Goal: Transaction & Acquisition: Purchase product/service

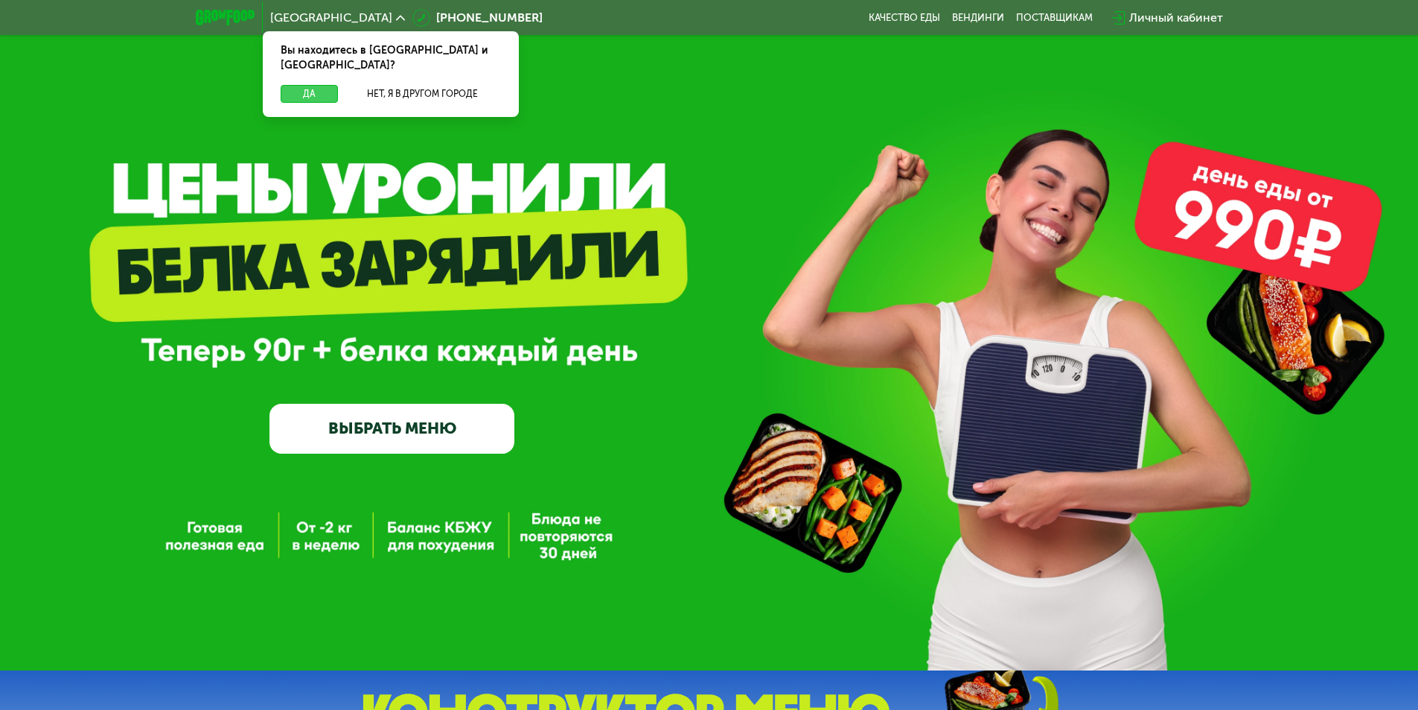
click at [319, 85] on button "Да" at bounding box center [309, 94] width 57 height 18
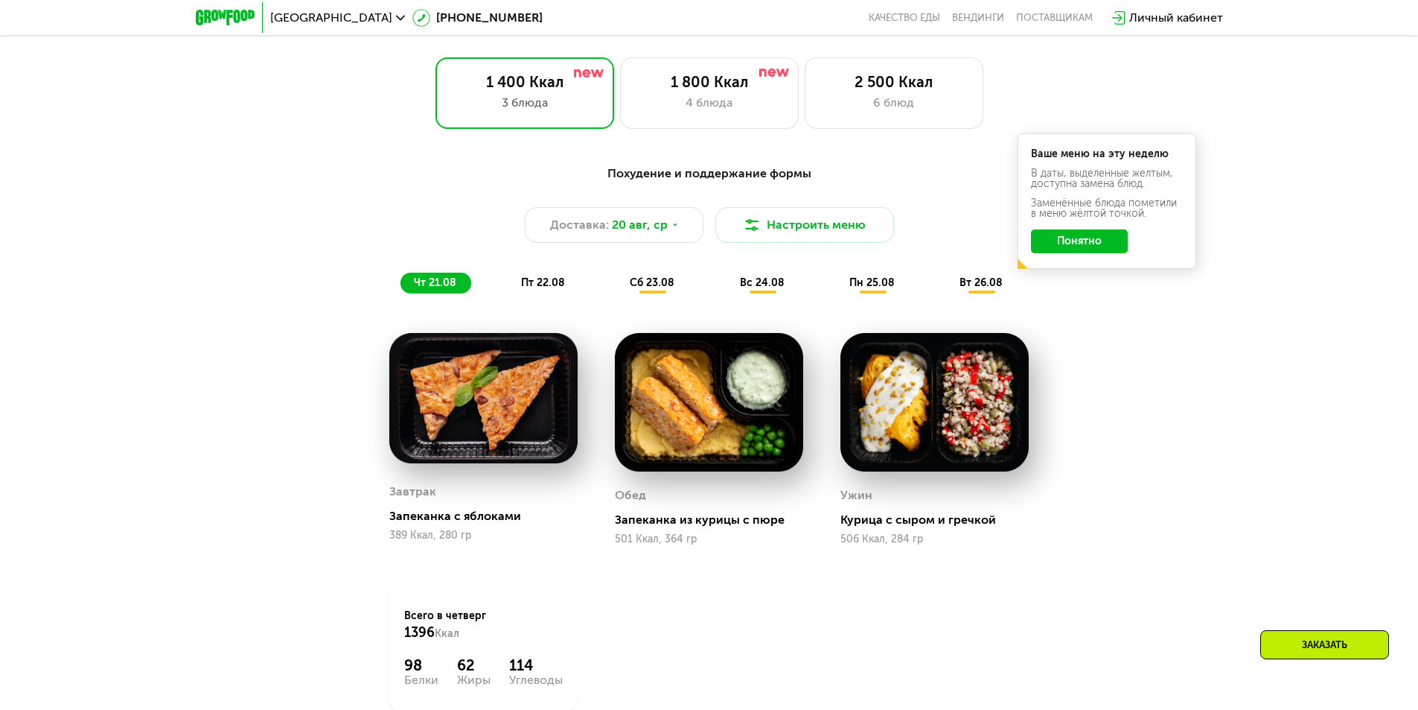
scroll to position [829, 0]
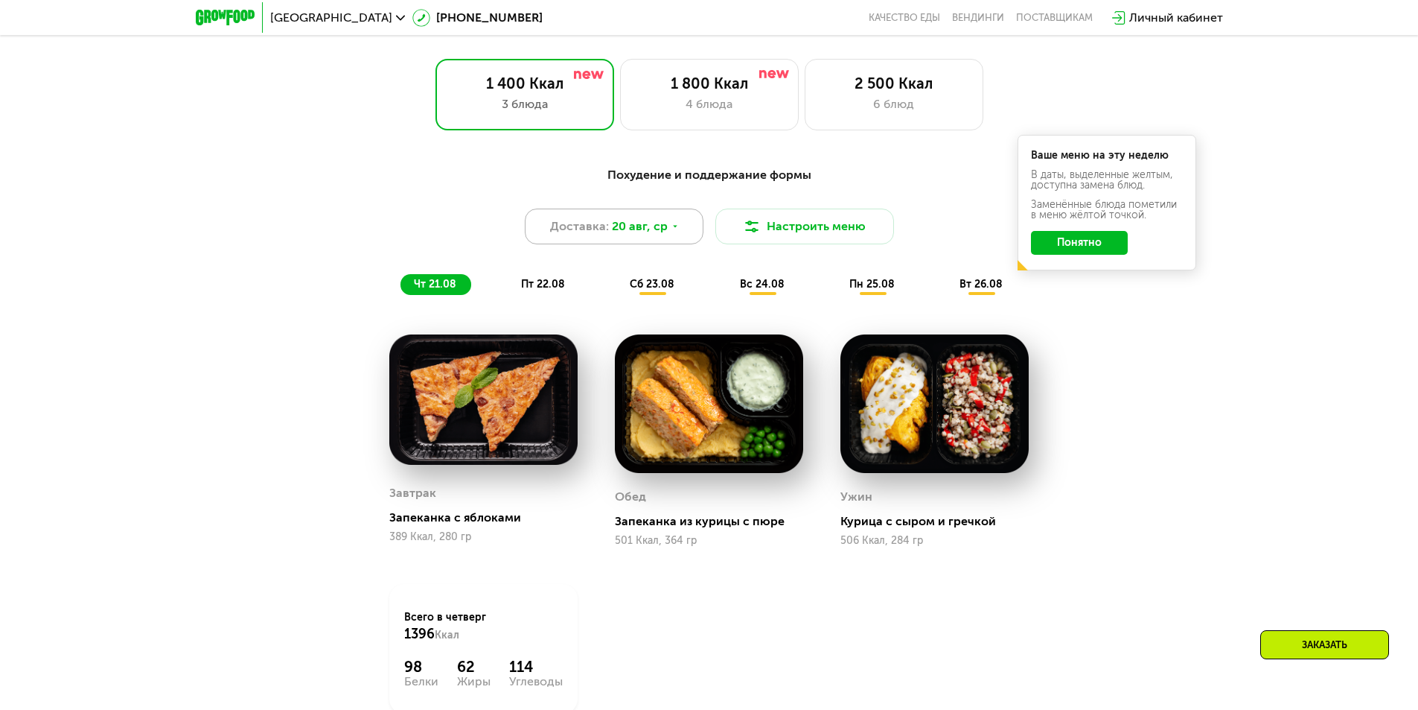
click at [689, 227] on div "Доставка: [DATE]" at bounding box center [614, 226] width 179 height 36
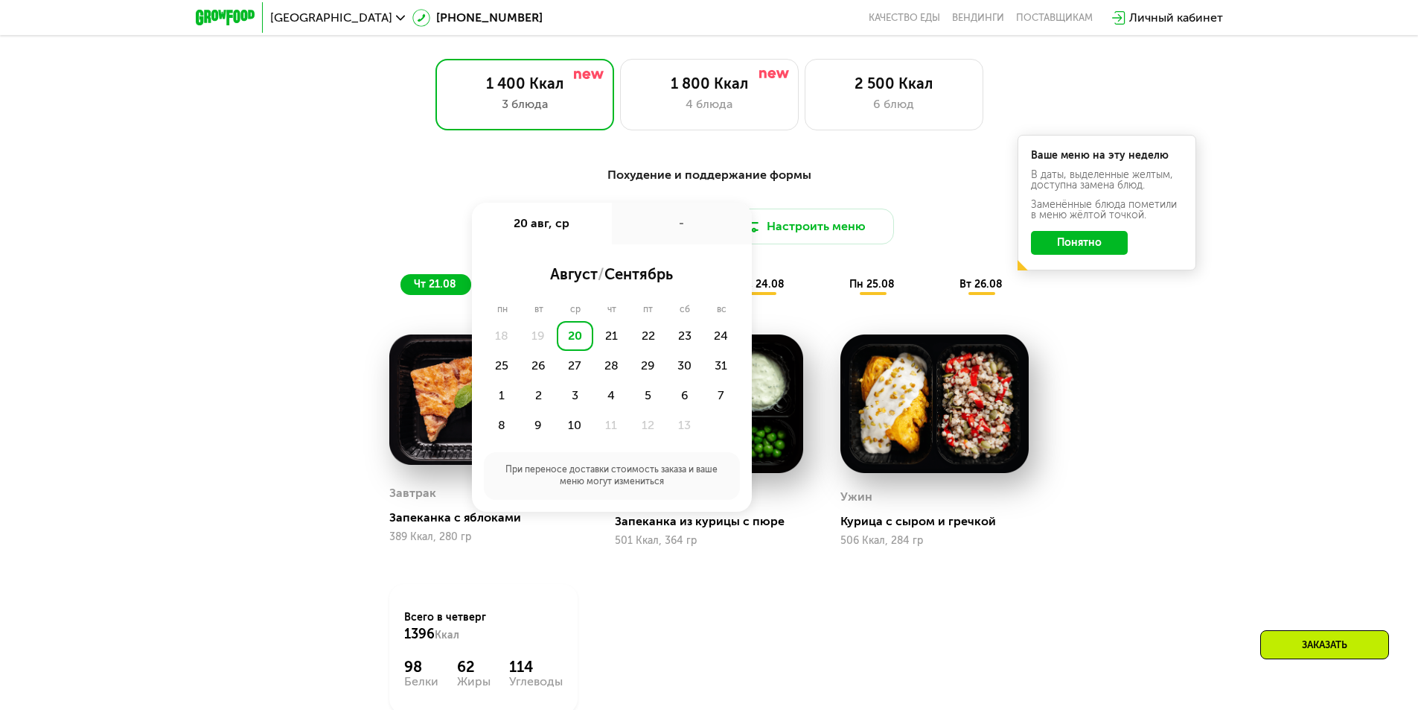
click at [689, 227] on div "-" at bounding box center [682, 224] width 140 height 42
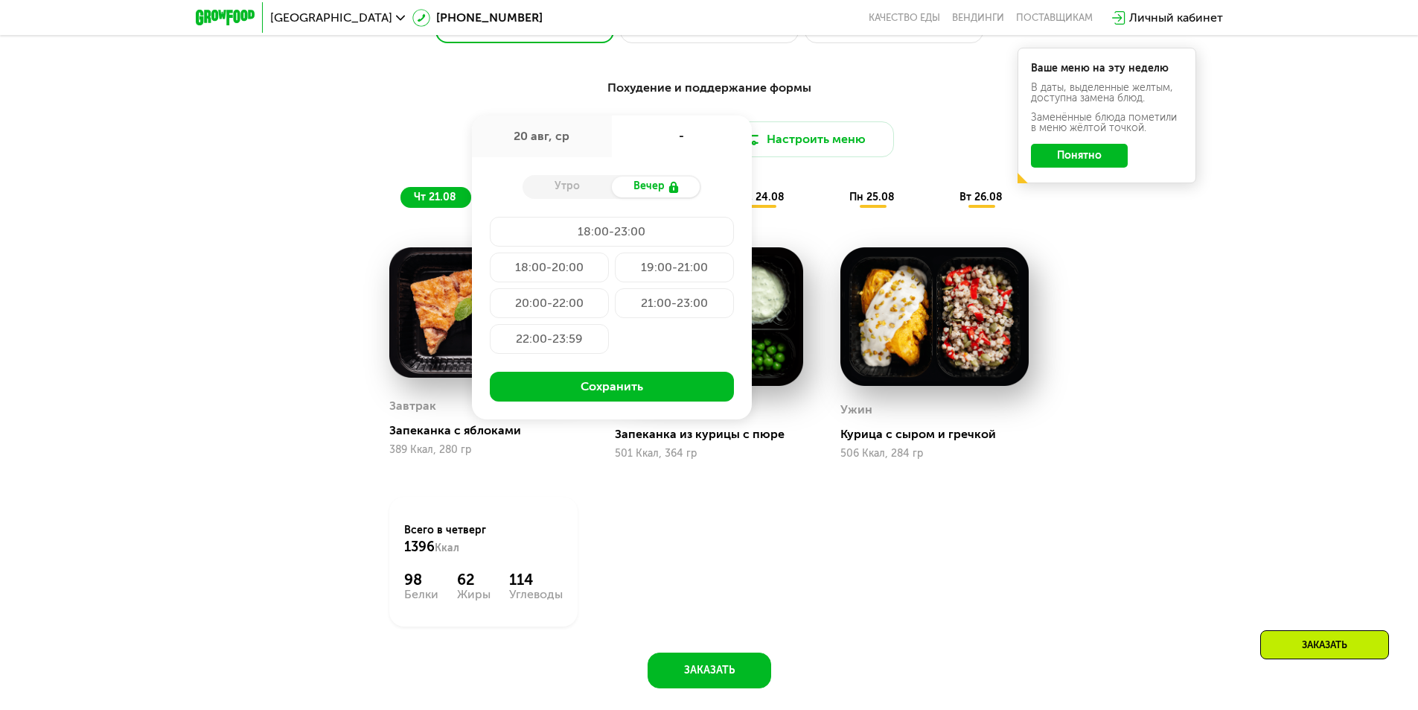
scroll to position [1127, 0]
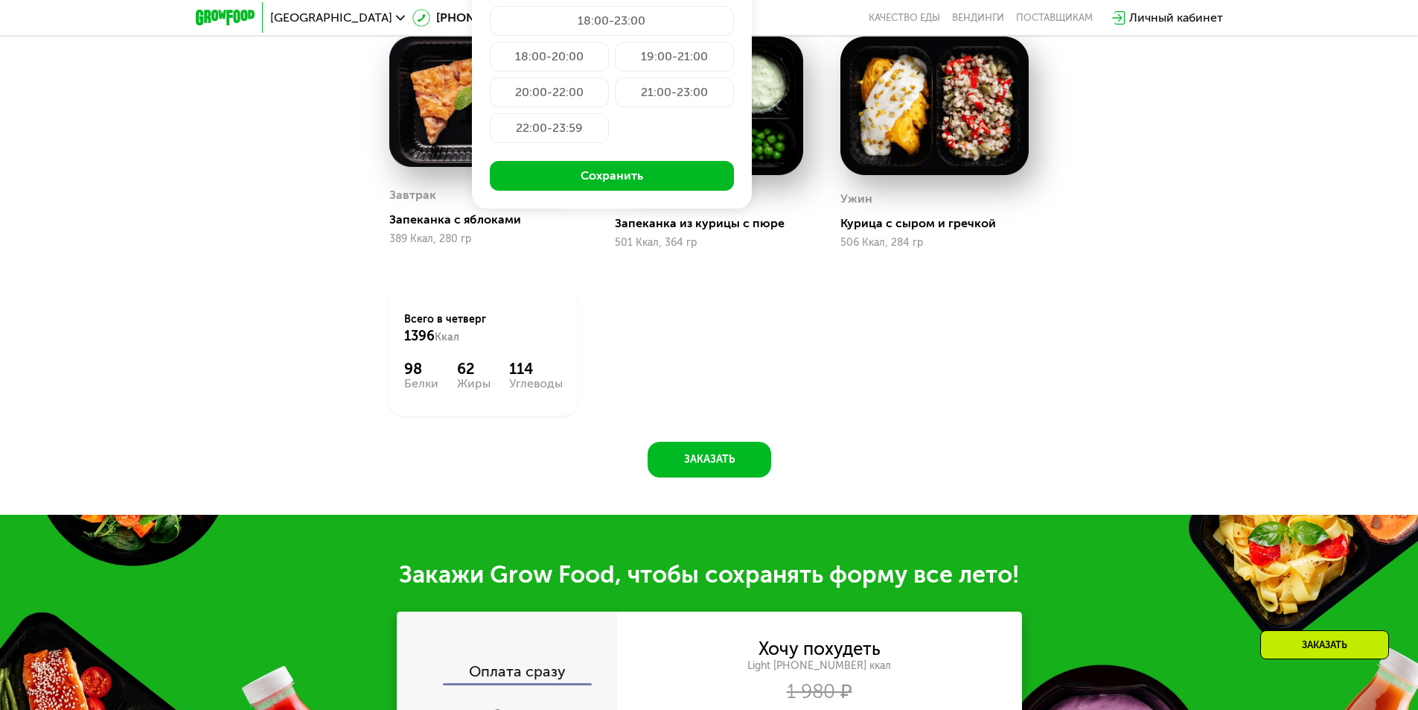
click at [0, 0] on div "Завтрак Запеканка с яблоками 389 Ккал, 280 гр Обед Запеканка из курицы с пюре 5…" at bounding box center [0, 0] width 0 height 0
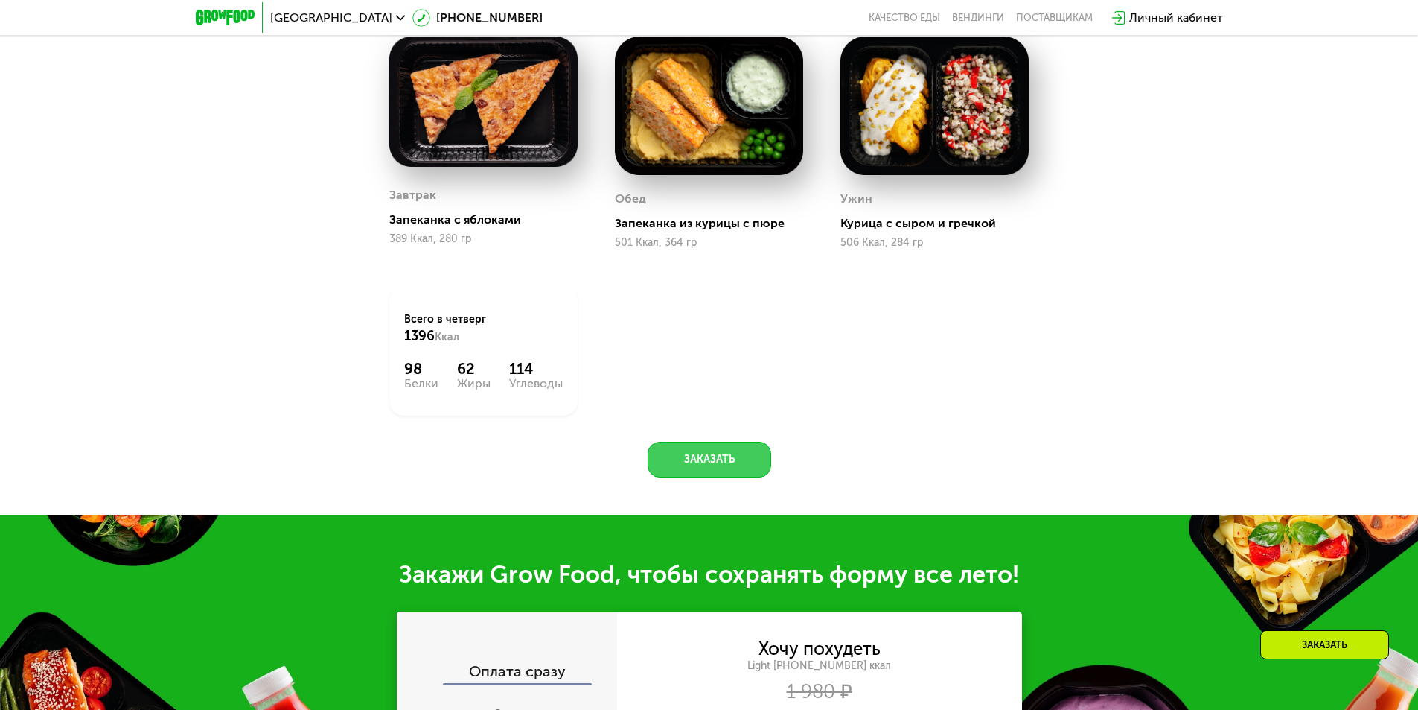
click at [745, 456] on button "Заказать" at bounding box center [710, 460] width 124 height 36
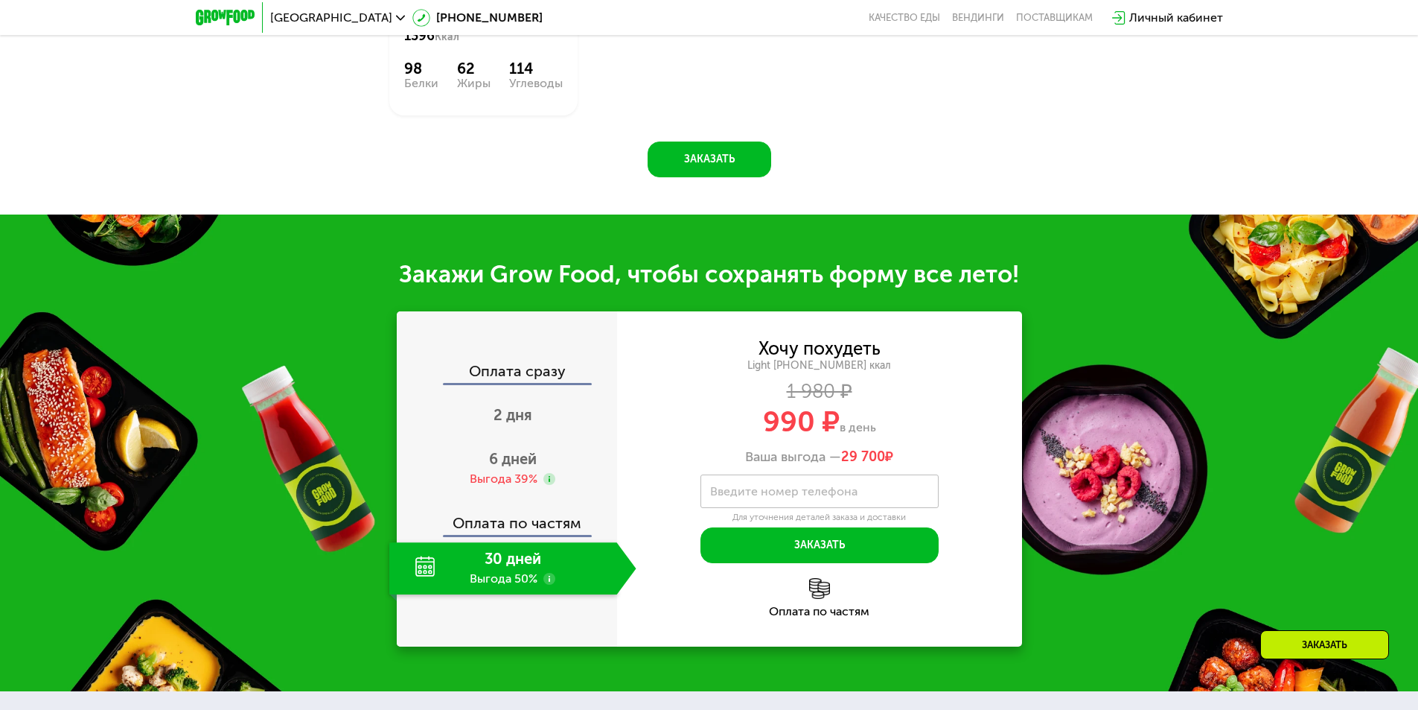
scroll to position [1646, 0]
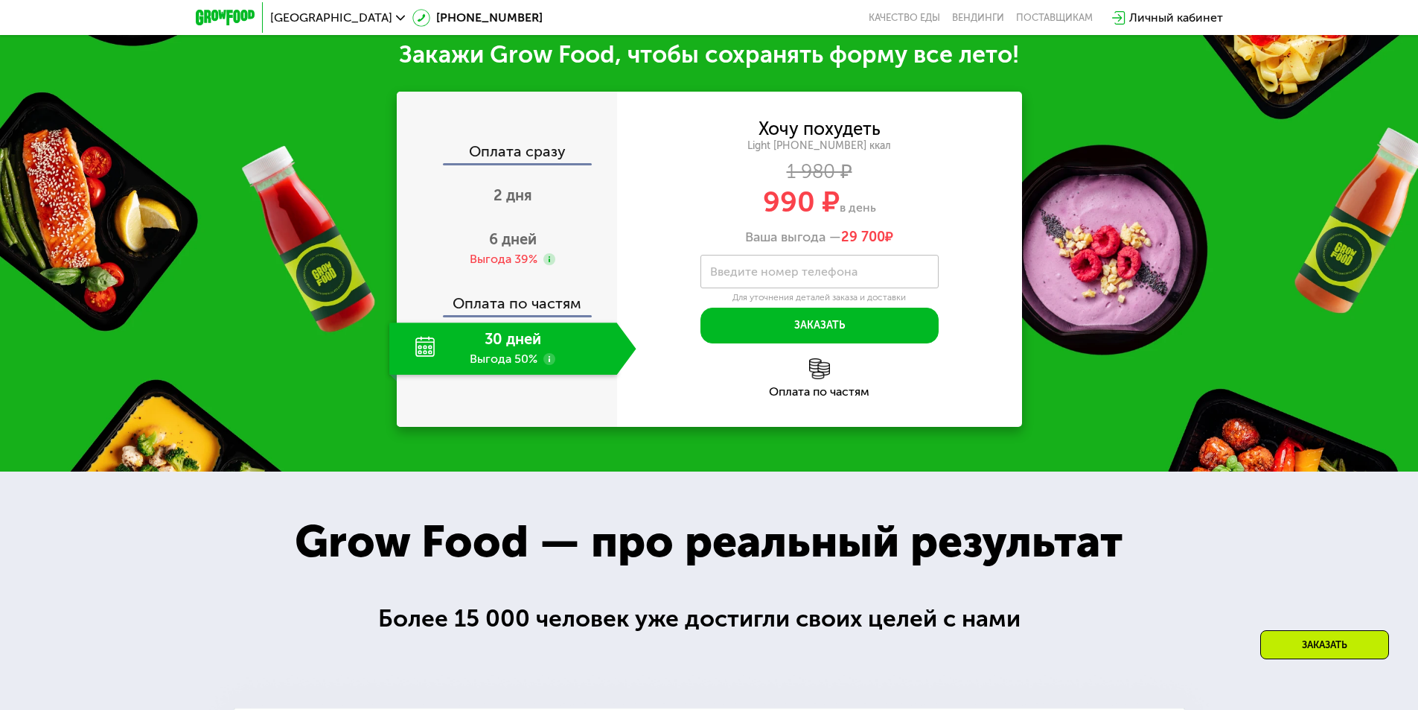
drag, startPoint x: 733, startPoint y: 197, endPoint x: 885, endPoint y: 200, distance: 151.9
click at [883, 200] on div "990 ₽ в день" at bounding box center [819, 202] width 405 height 28
click at [905, 201] on div "990 ₽ в день" at bounding box center [819, 202] width 405 height 28
drag, startPoint x: 911, startPoint y: 212, endPoint x: 740, endPoint y: 119, distance: 194.9
click at [740, 119] on div "Хочу похудеть Light [PHONE_NUMBER] ккал 1 980 ₽ 990 ₽ в день Ваша выгода — 29 7…" at bounding box center [819, 259] width 405 height 335
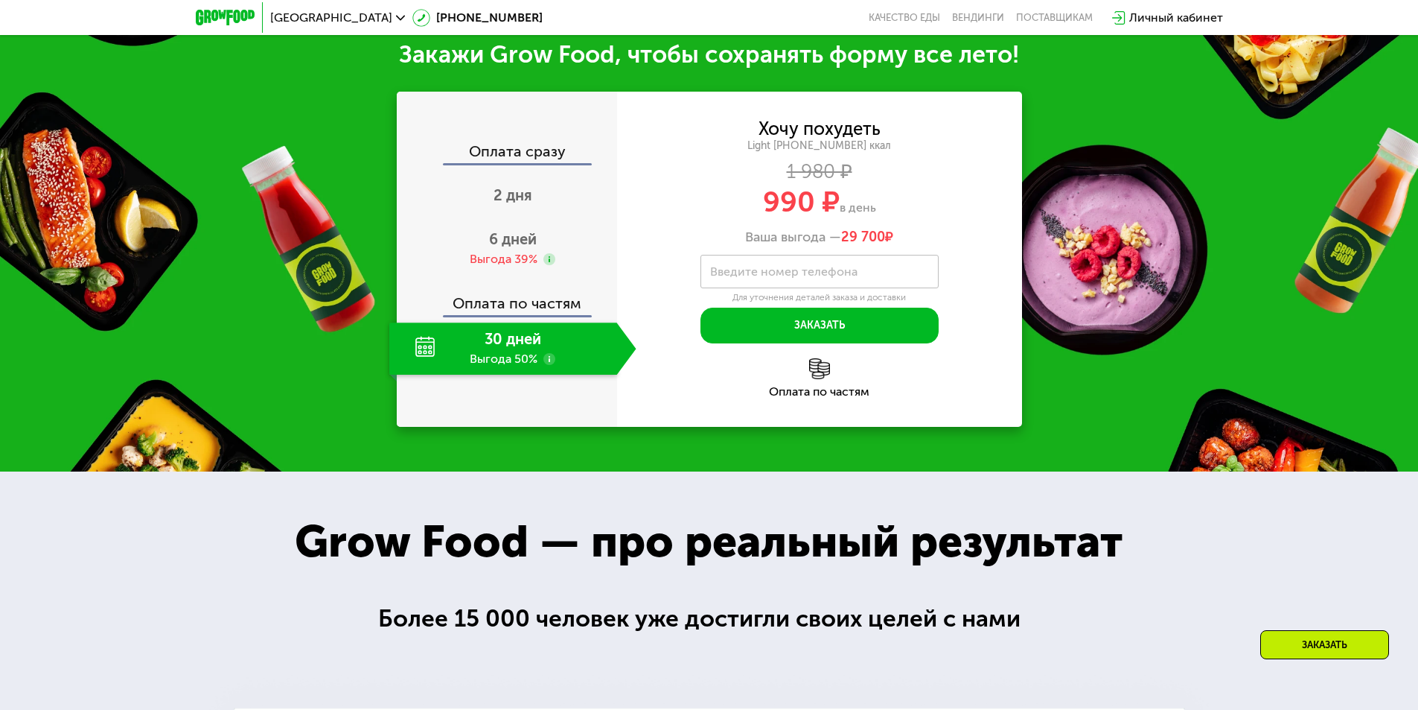
click at [740, 119] on div "Хочу похудеть Light [PHONE_NUMBER] ккал 1 980 ₽ 990 ₽ в день Ваша выгода — 29 7…" at bounding box center [819, 259] width 405 height 335
drag, startPoint x: 733, startPoint y: 129, endPoint x: 945, endPoint y: 209, distance: 226.2
click at [940, 209] on div "Хочу похудеть Light [PHONE_NUMBER] ккал 1 980 ₽ 990 ₽ в день Ваша выгода — 29 7…" at bounding box center [819, 183] width 405 height 125
click at [945, 209] on div "990 ₽ в день" at bounding box center [819, 202] width 405 height 28
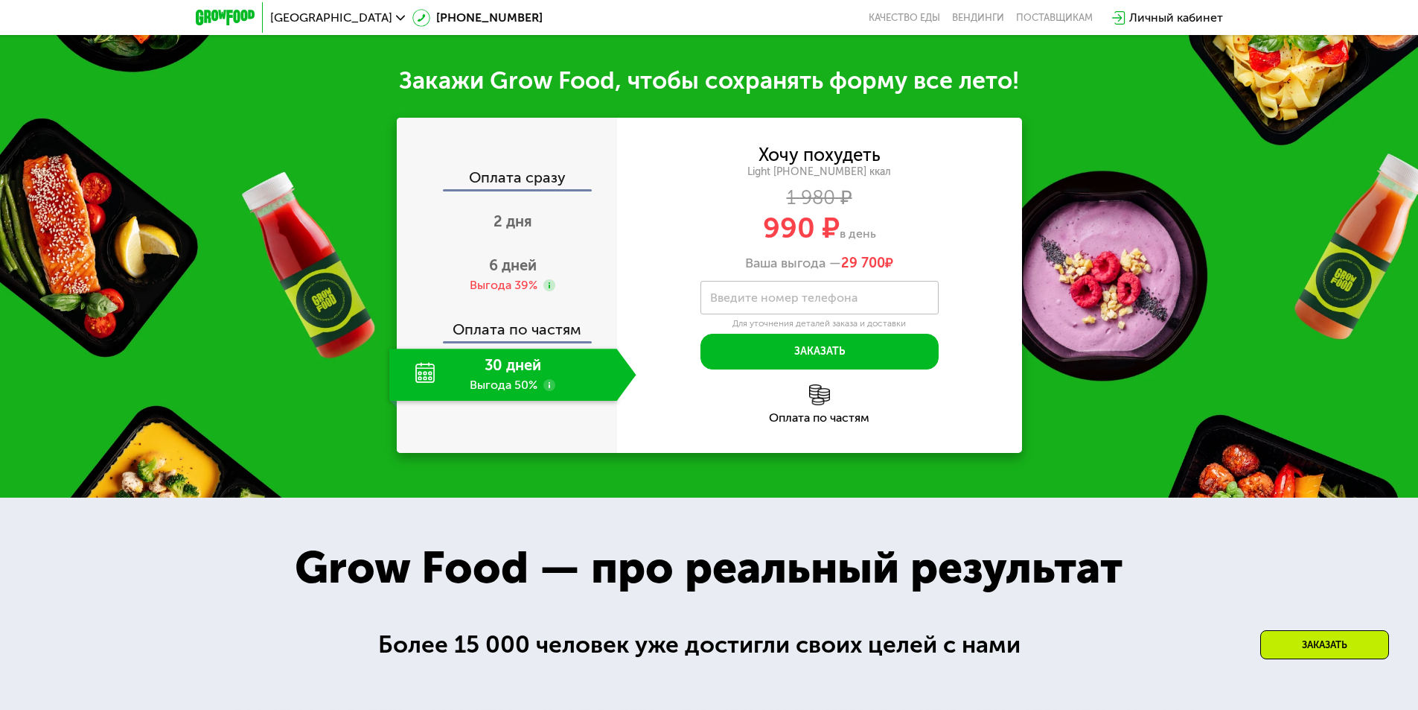
scroll to position [1638, 0]
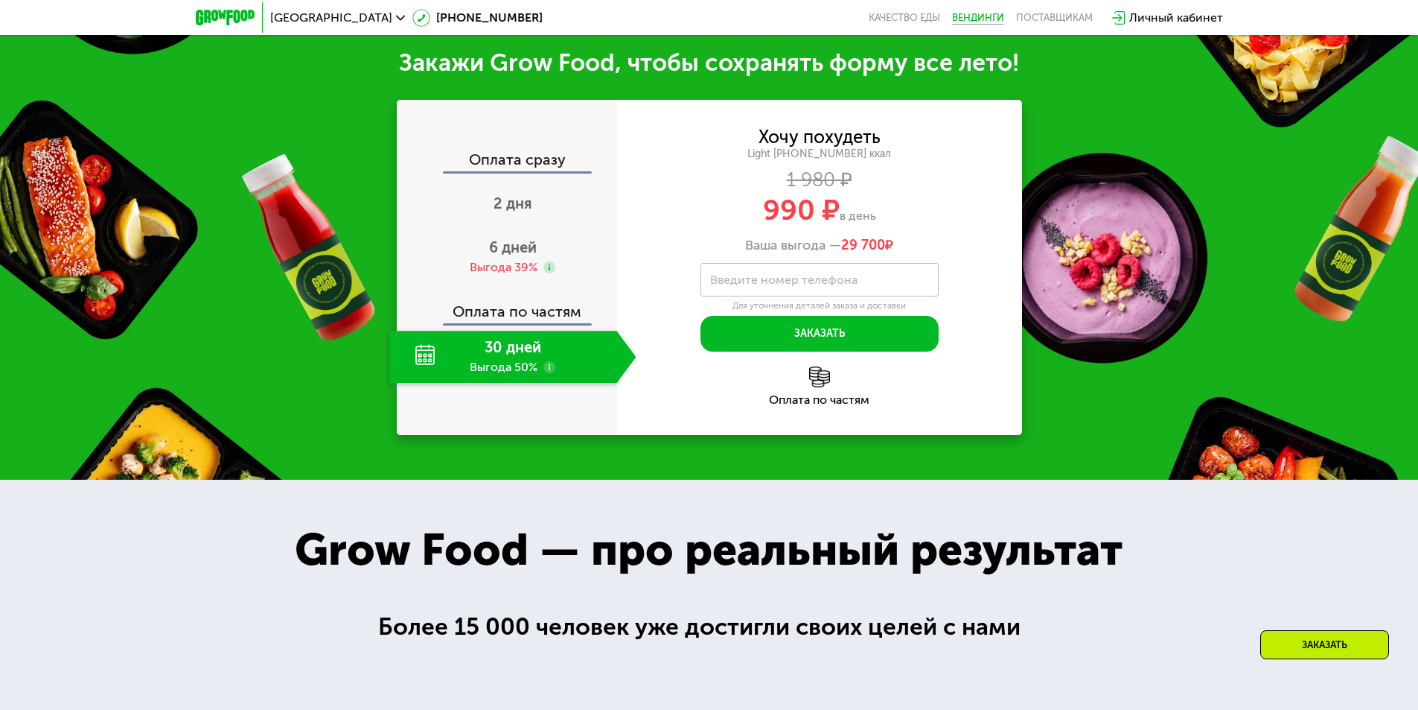
click at [985, 18] on link "Вендинги" at bounding box center [978, 18] width 52 height 12
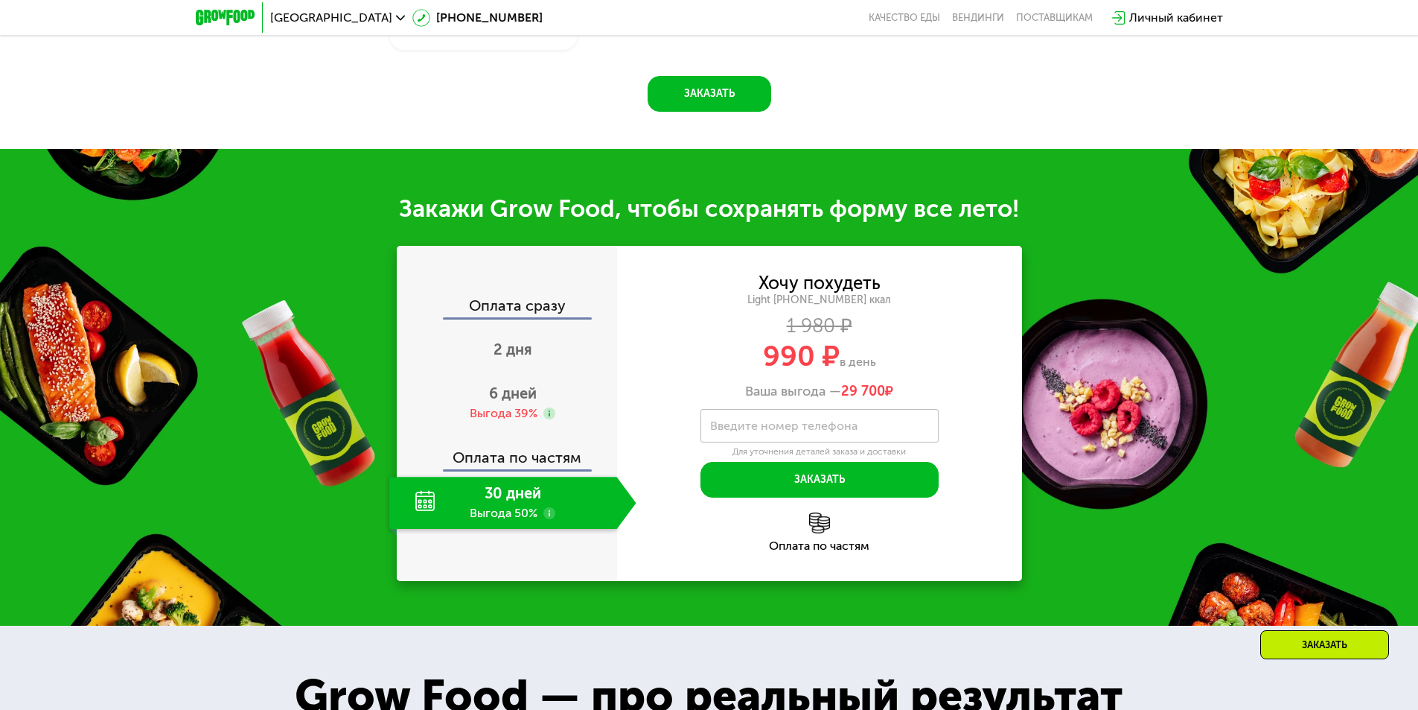
scroll to position [1489, 0]
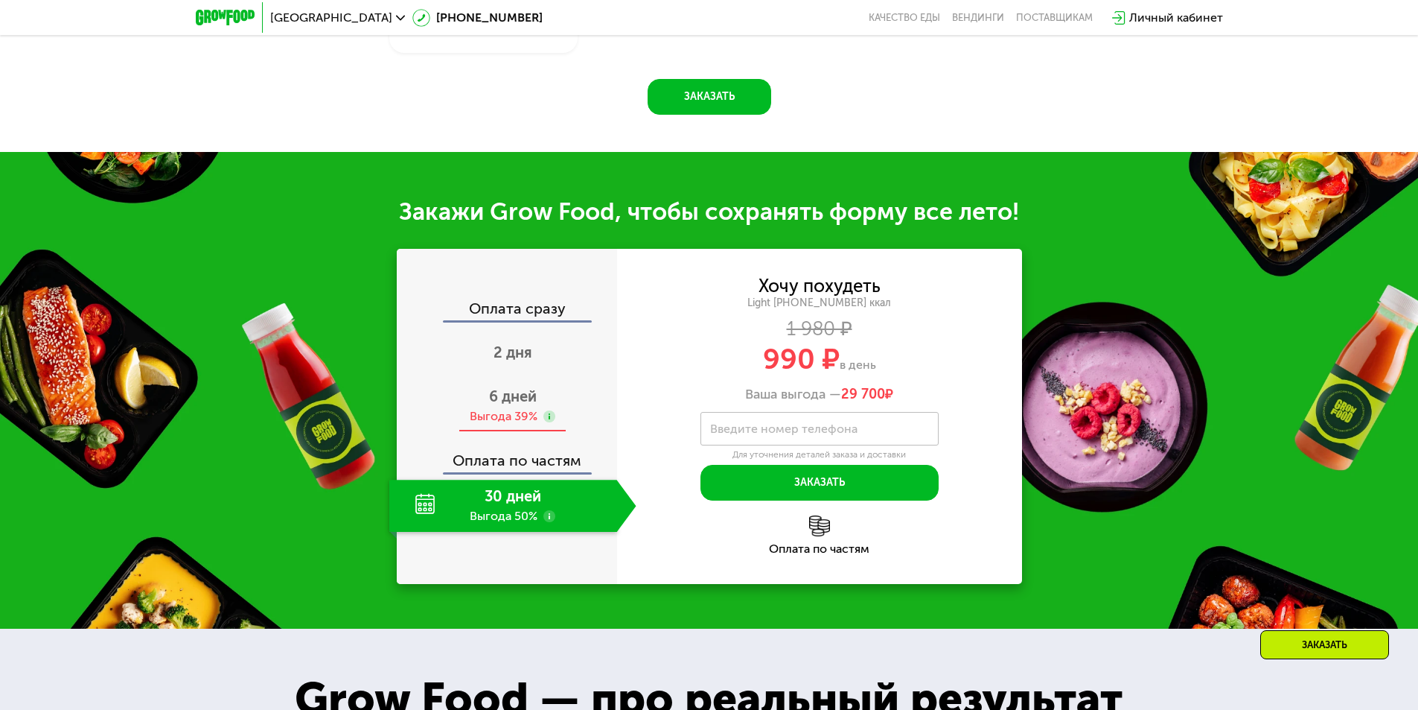
click at [504, 404] on span "6 дней" at bounding box center [513, 396] width 48 height 18
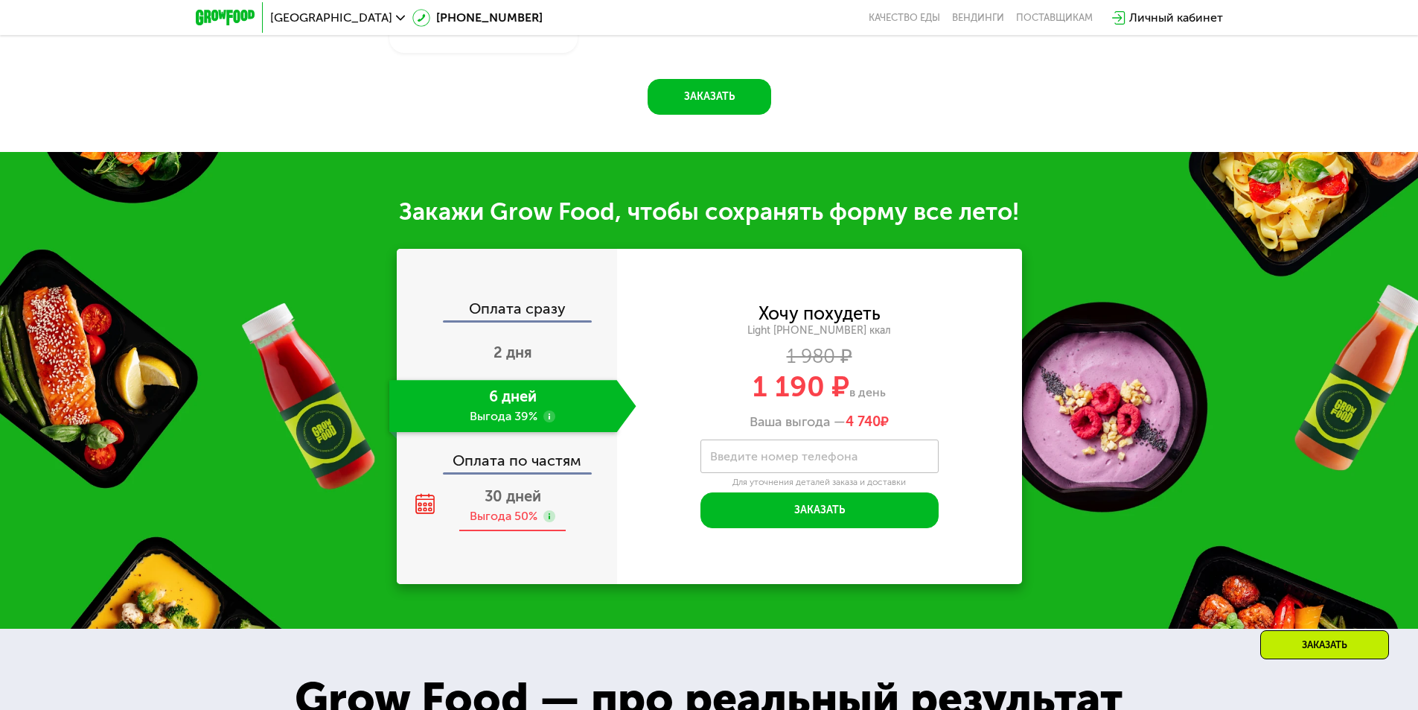
click at [509, 502] on span "30 дней" at bounding box center [513, 496] width 57 height 18
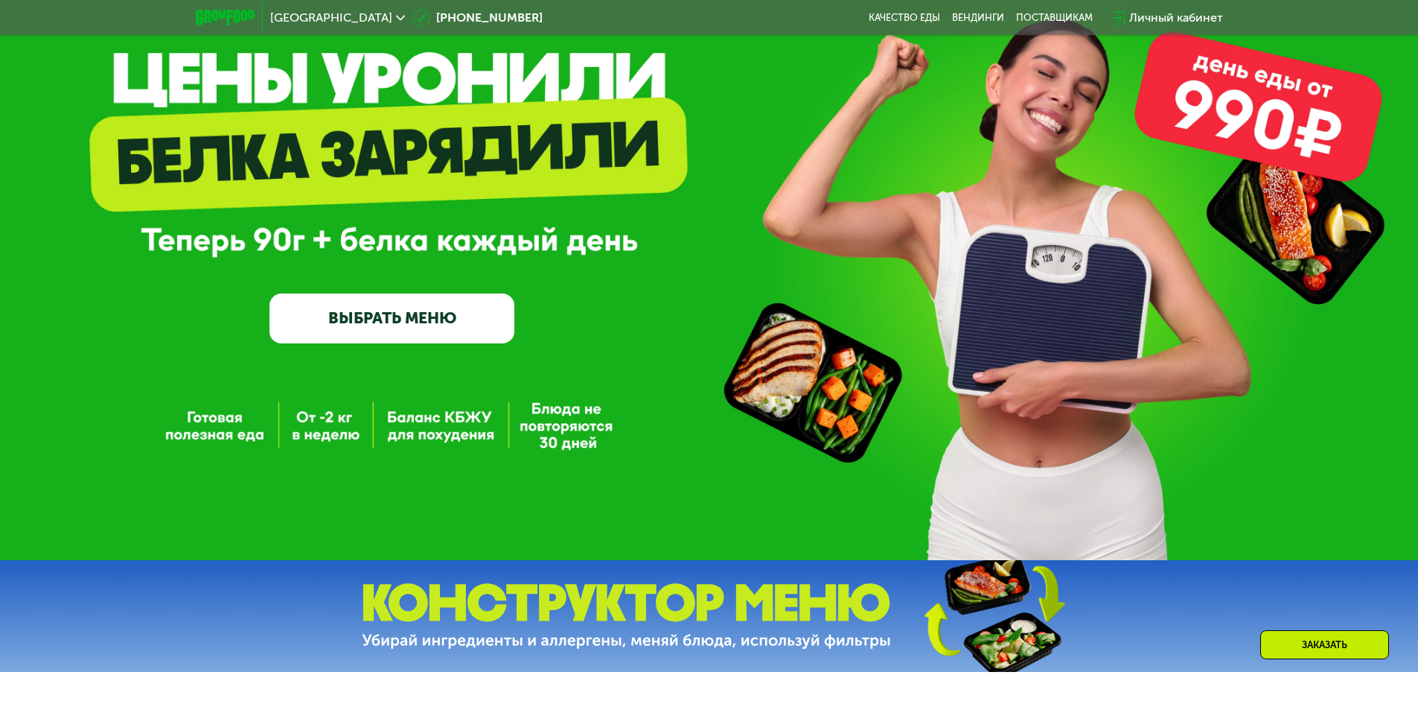
scroll to position [223, 0]
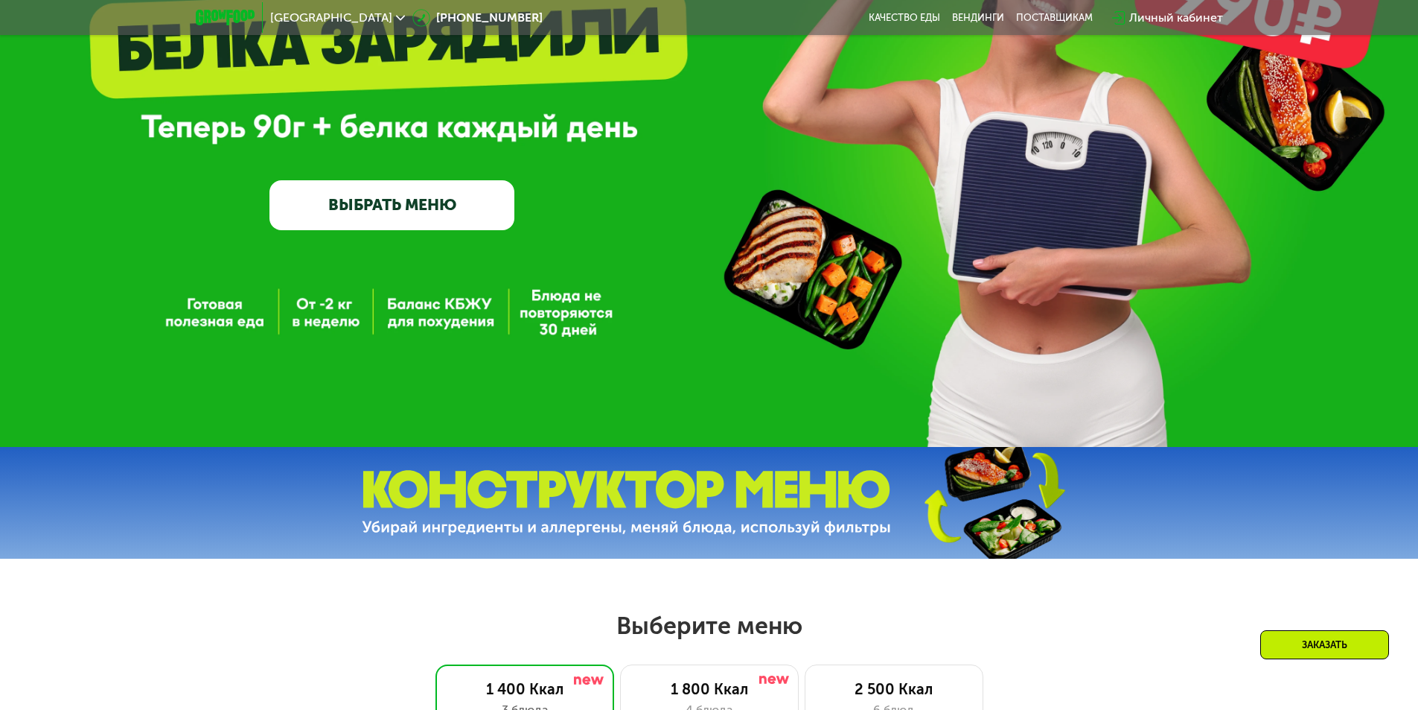
click at [651, 511] on img at bounding box center [626, 503] width 529 height 66
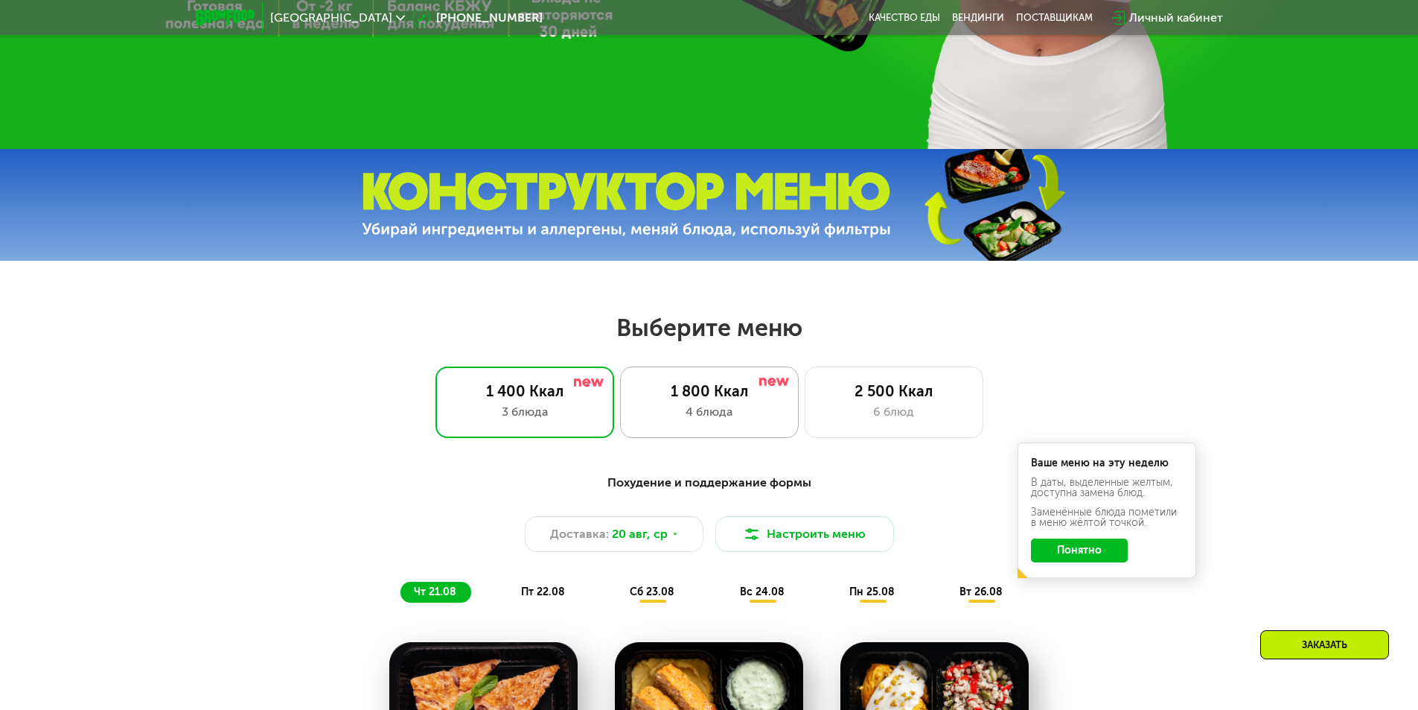
click at [805, 427] on div "1 800 Ккал 4 блюда" at bounding box center [894, 401] width 179 height 71
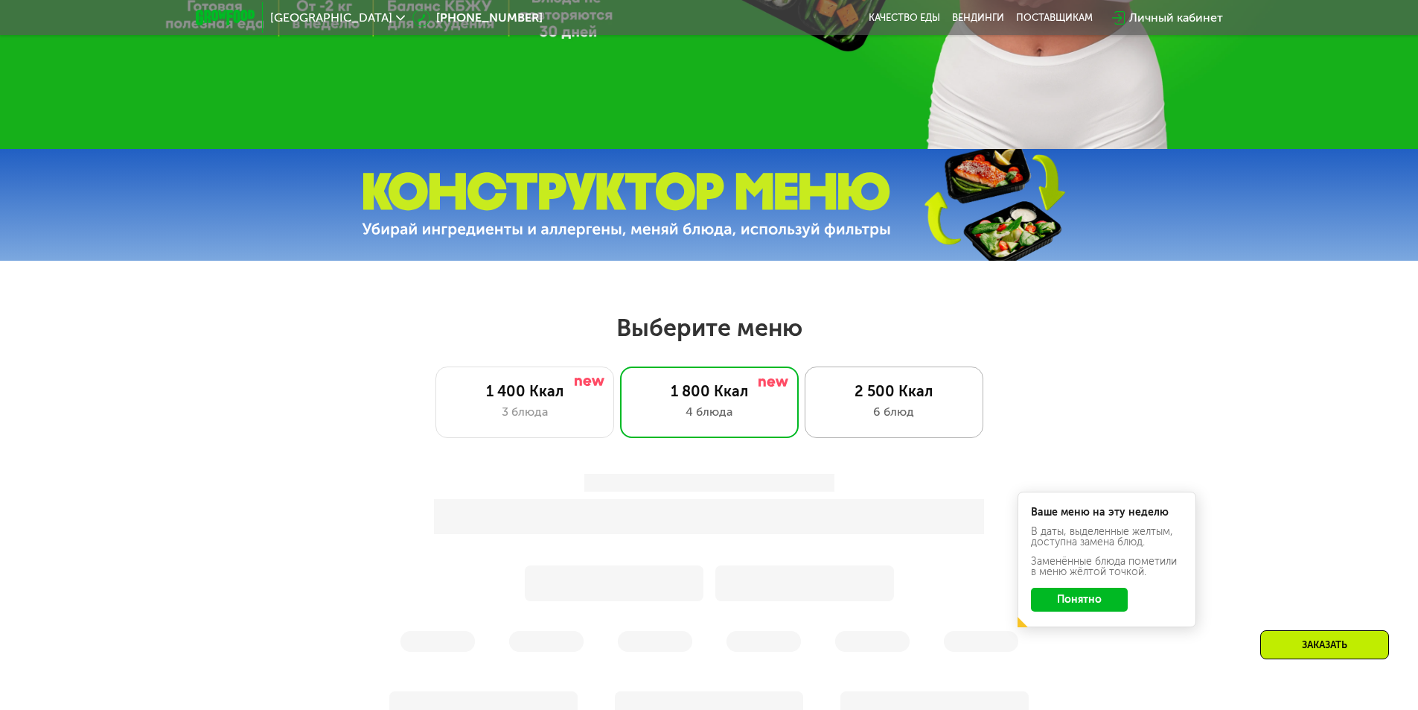
click at [883, 421] on div "6 блюд" at bounding box center [894, 412] width 147 height 18
click at [529, 421] on div "3 блюда" at bounding box center [524, 412] width 147 height 18
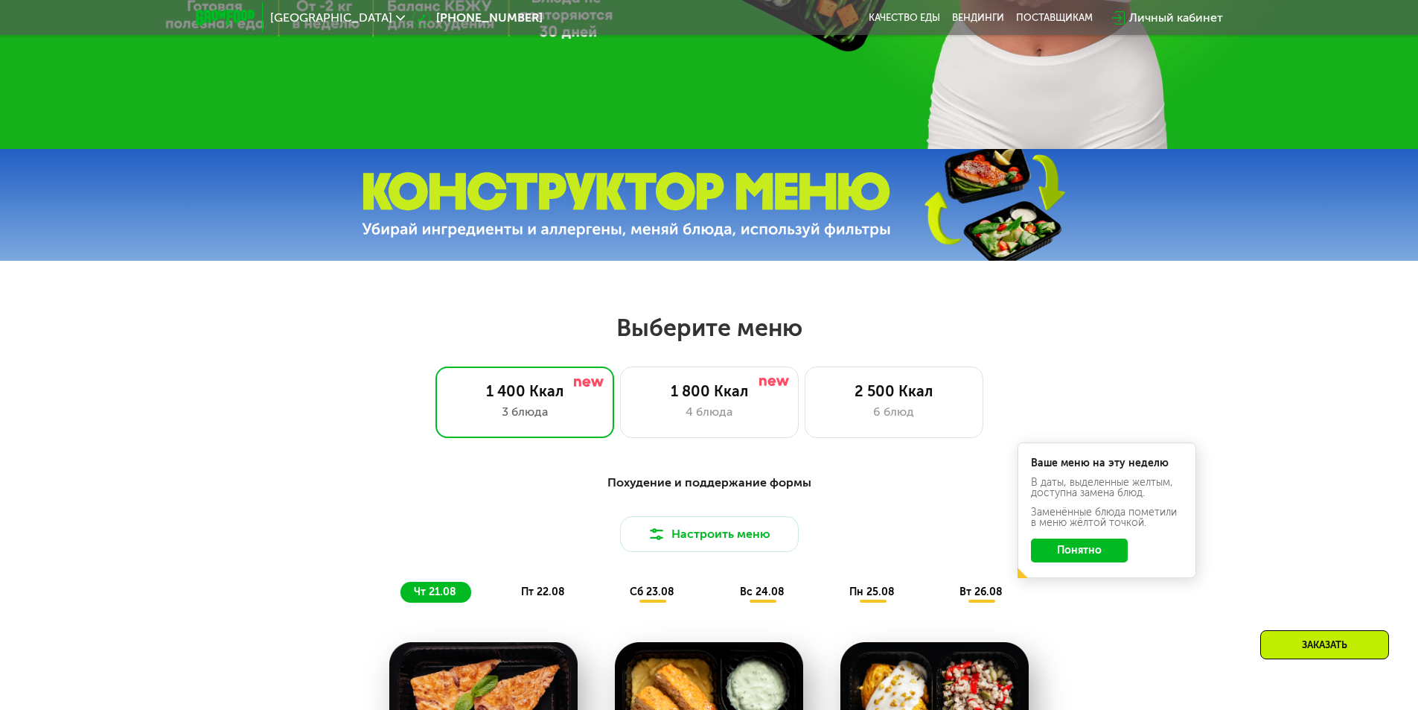
click at [1089, 562] on button "Понятно" at bounding box center [1079, 550] width 97 height 24
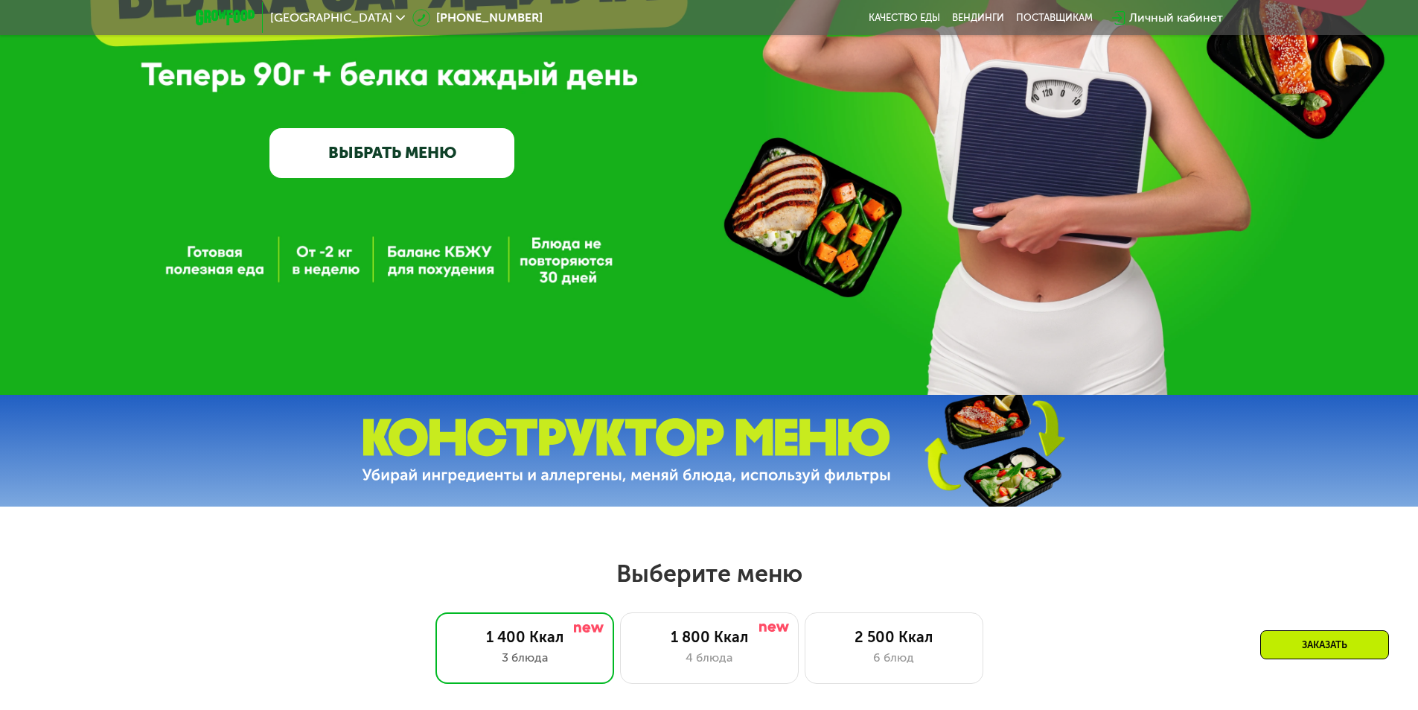
scroll to position [0, 0]
